Goal: Transaction & Acquisition: Purchase product/service

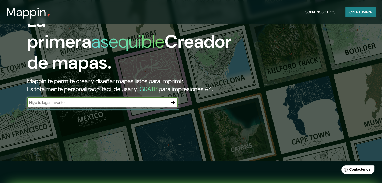
scroll to position [25, 0]
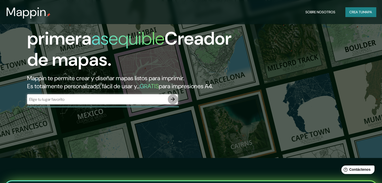
click at [173, 103] on icon "button" at bounding box center [173, 99] width 6 height 6
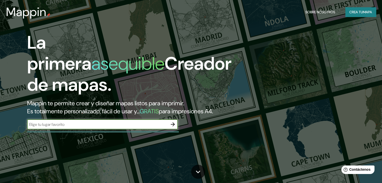
click at [351, 13] on font "Crea tu" at bounding box center [357, 12] width 14 height 5
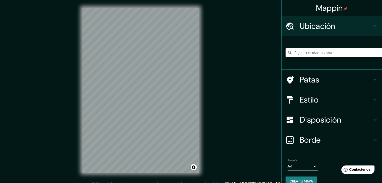
click at [339, 27] on h4 "Ubicación" at bounding box center [336, 26] width 72 height 10
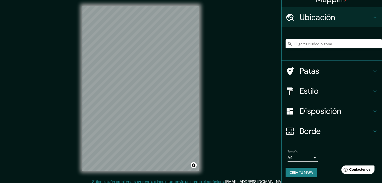
scroll to position [6, 0]
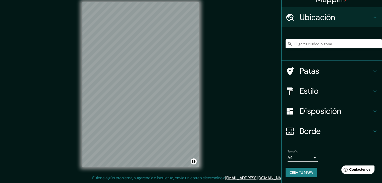
click at [306, 171] on font "Crea tu mapa" at bounding box center [301, 173] width 23 height 5
